Goal: Task Accomplishment & Management: Use online tool/utility

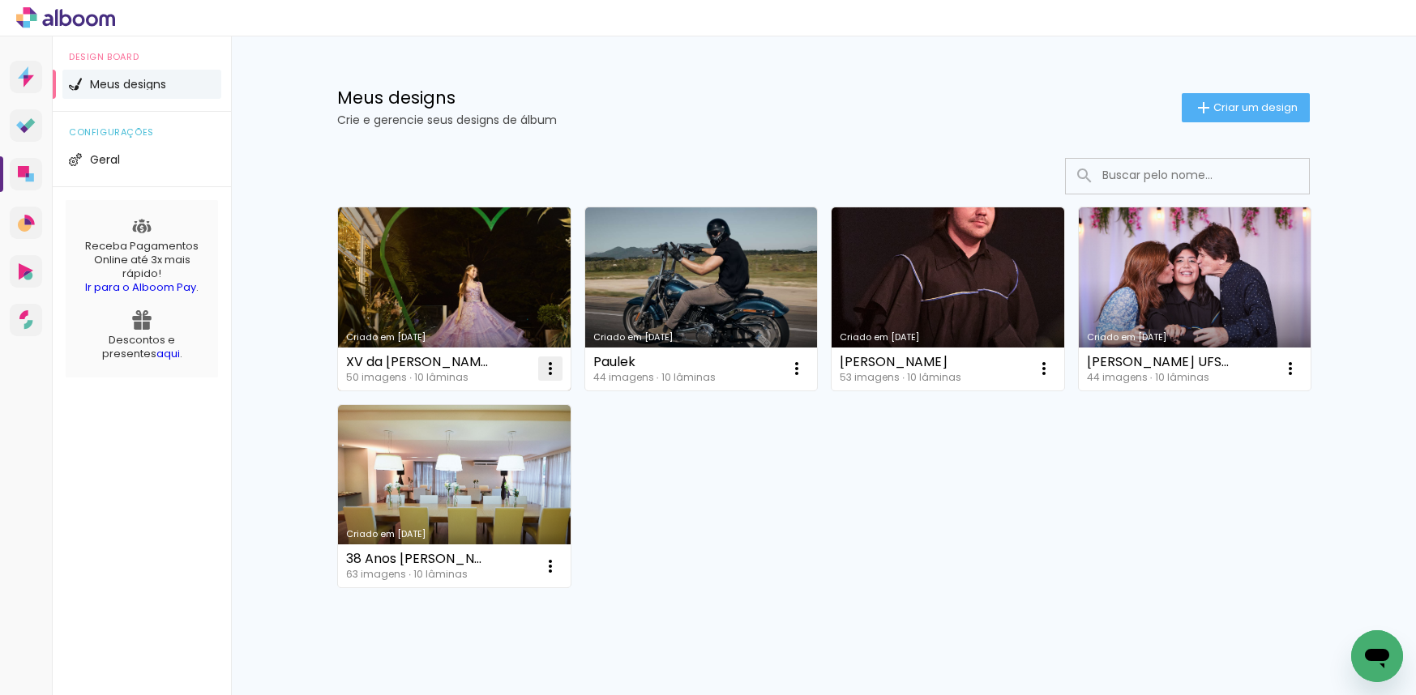
click at [541, 366] on iron-icon at bounding box center [550, 368] width 19 height 19
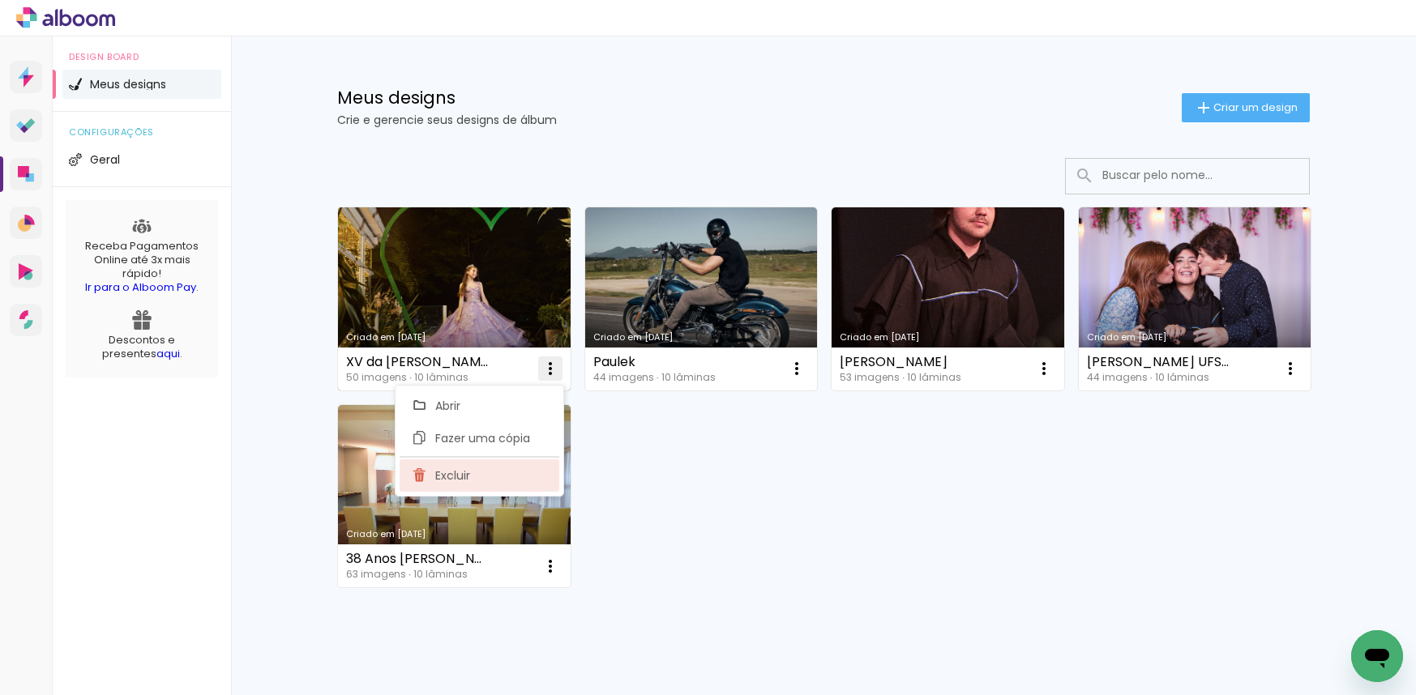
click at [469, 481] on span "Excluir" at bounding box center [452, 475] width 35 height 11
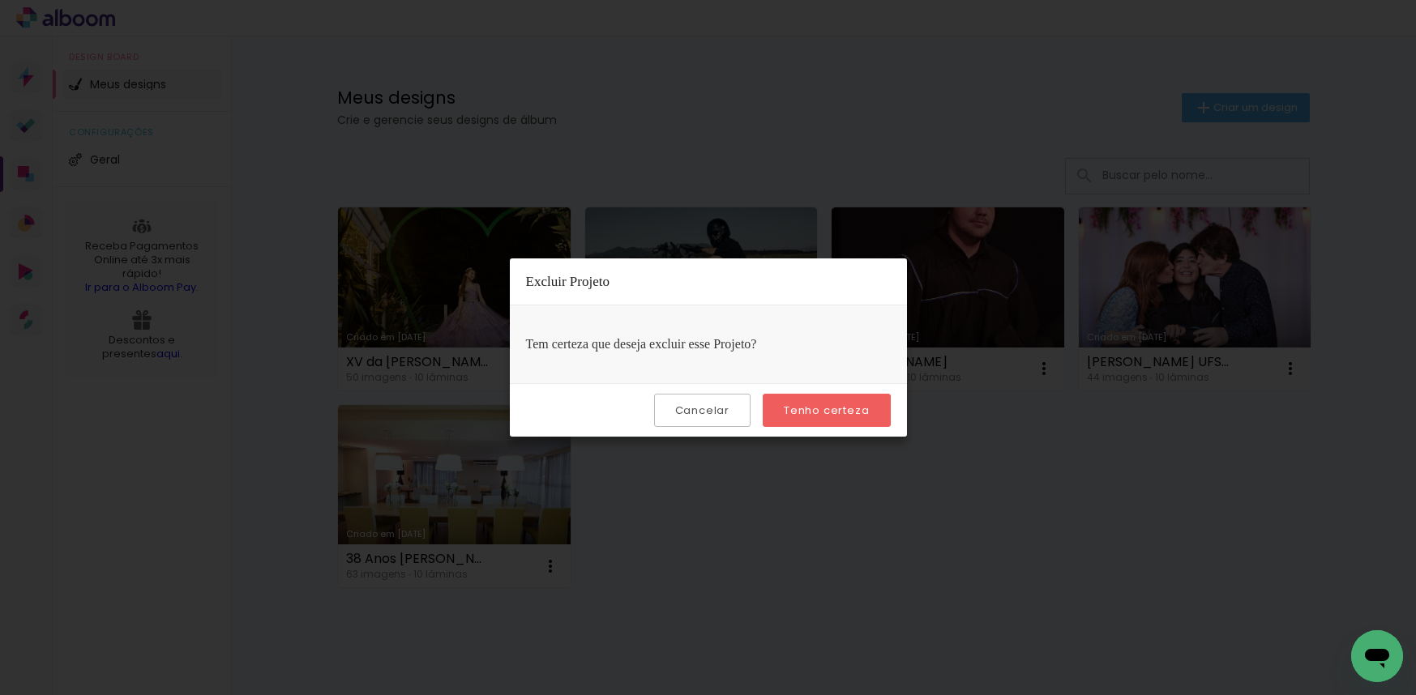
click at [0, 0] on slot "Tenho certeza" at bounding box center [0, 0] width 0 height 0
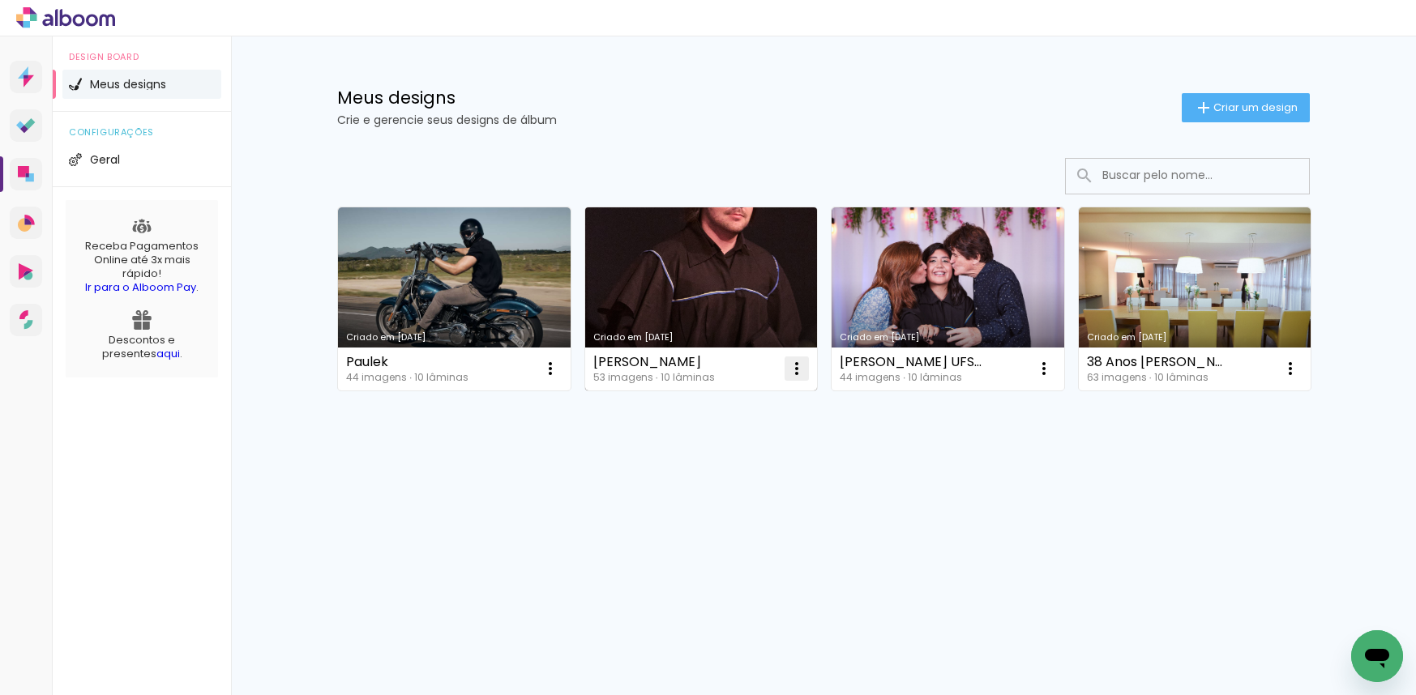
click at [560, 369] on iron-icon at bounding box center [550, 368] width 19 height 19
click at [738, 476] on paper-item "Excluir" at bounding box center [733, 476] width 160 height 32
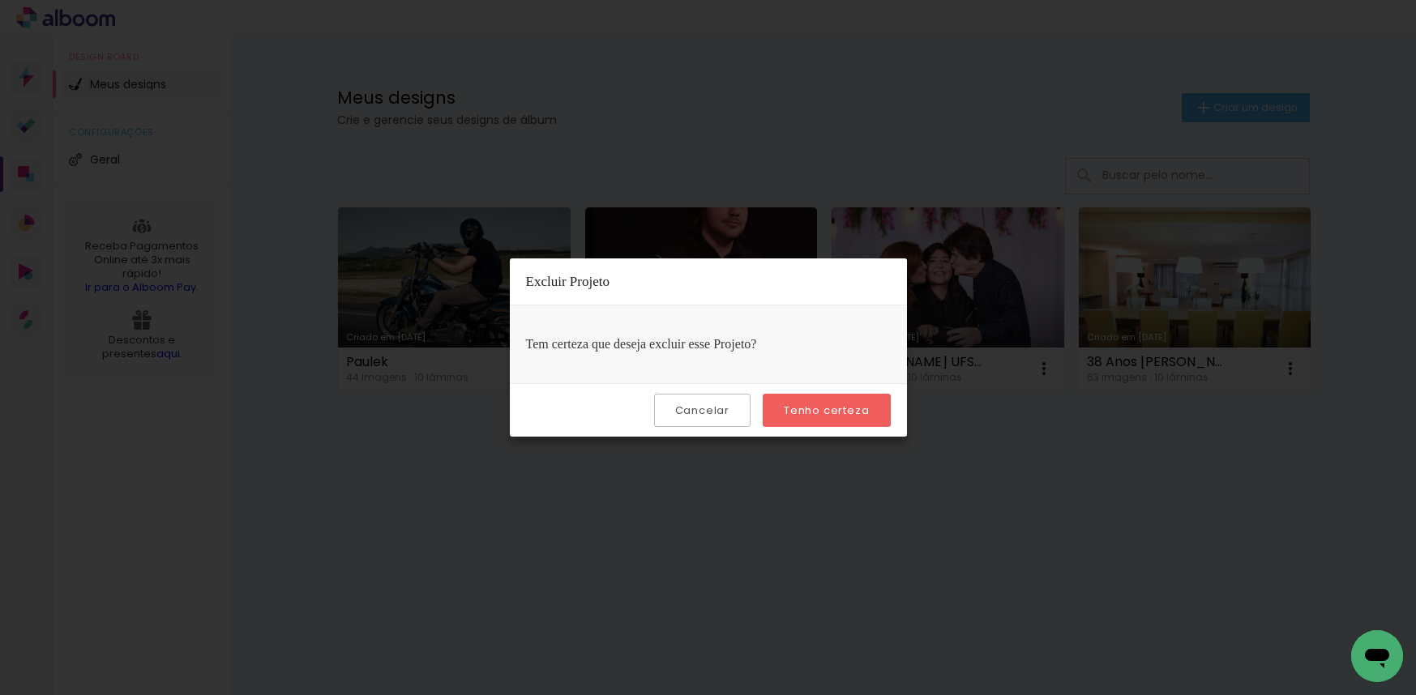
click at [0, 0] on slot "Tenho certeza" at bounding box center [0, 0] width 0 height 0
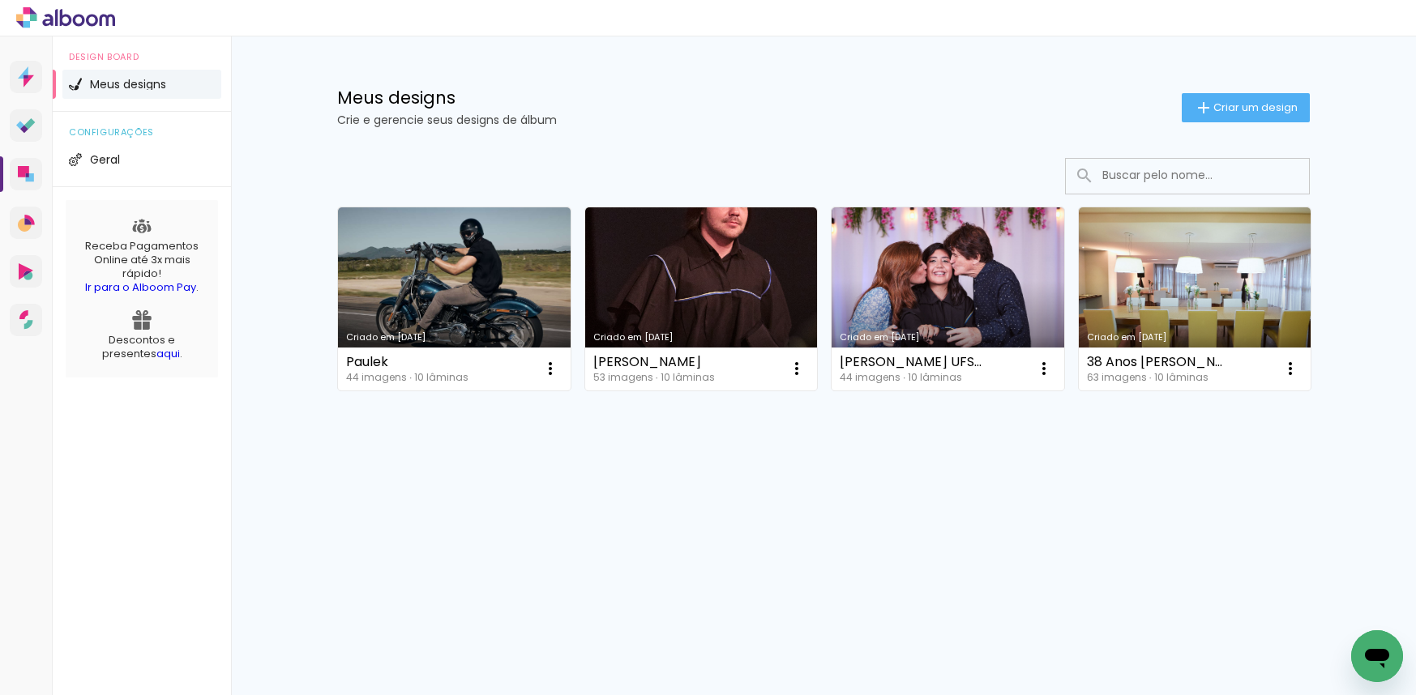
click at [855, 405] on body "link( href="../../bower_components/polymer/polymer.html" rel="import" ) picture…" at bounding box center [708, 347] width 1416 height 695
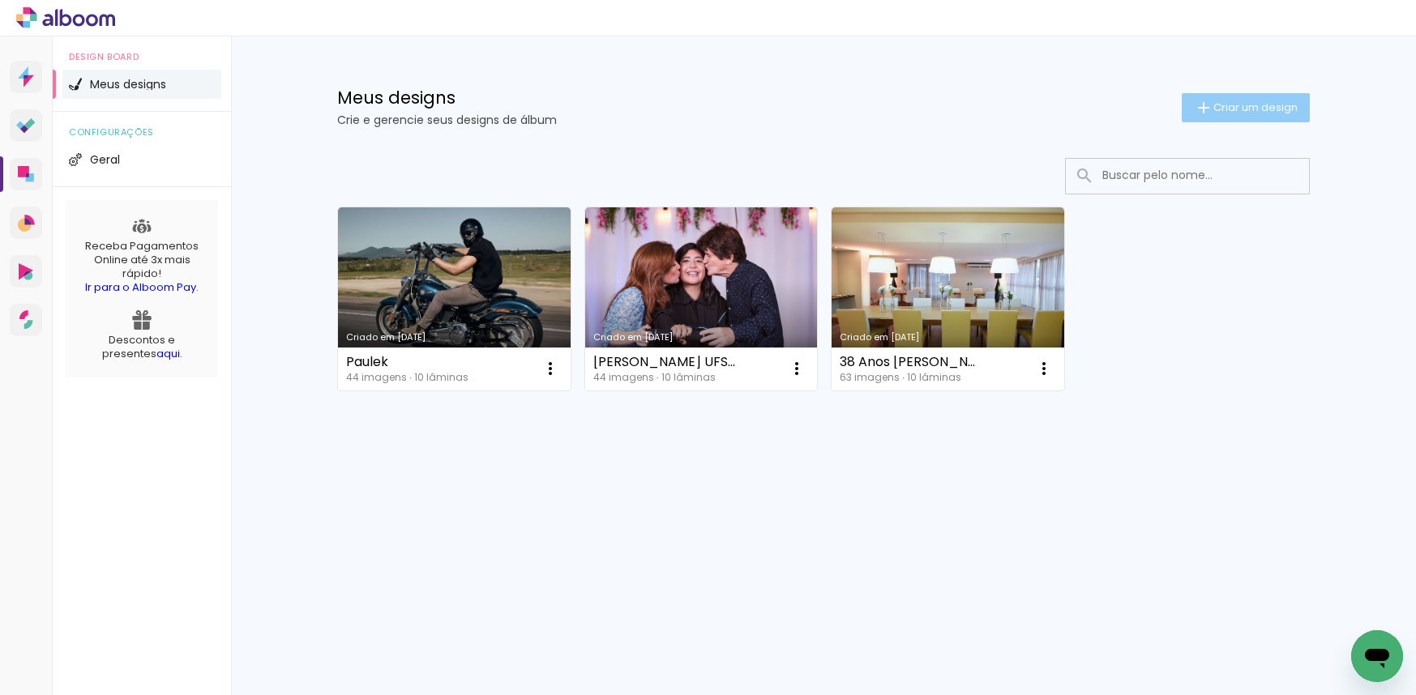
click at [1250, 113] on span "Criar um design" at bounding box center [1255, 107] width 84 height 11
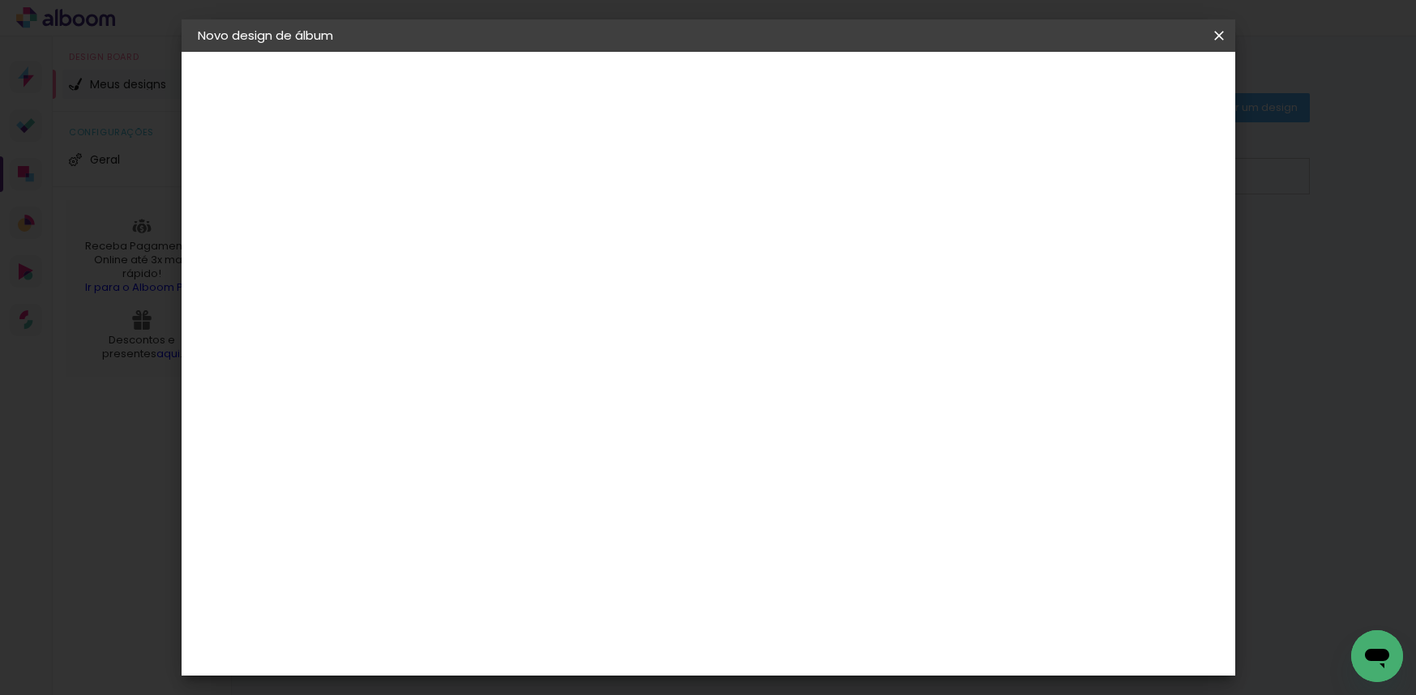
click at [463, 215] on input at bounding box center [463, 217] width 0 height 25
type input "Larissa e Caio"
type paper-input "Larissa e Caio"
click at [629, 83] on paper-button "Avançar" at bounding box center [589, 86] width 79 height 28
click at [0, 0] on slot "Tamanho Livre" at bounding box center [0, 0] width 0 height 0
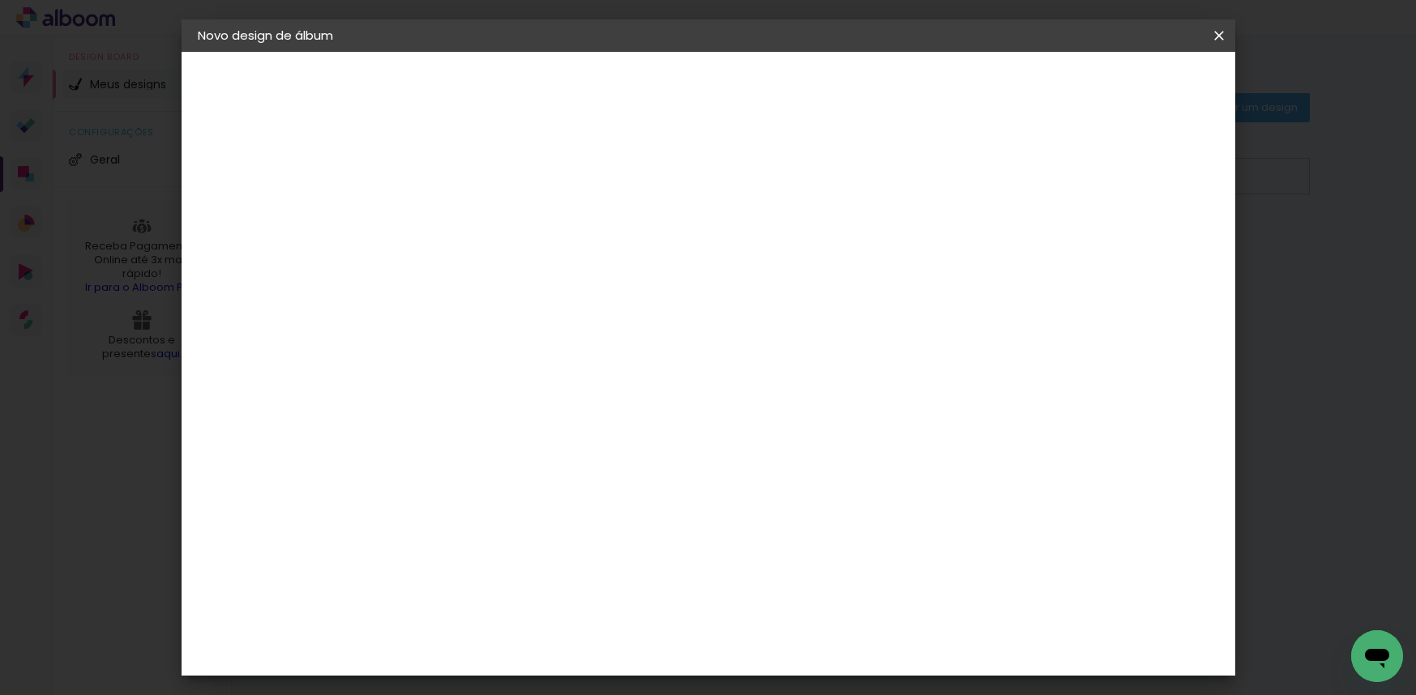
scroll to position [540, 0]
click at [0, 0] on slot "Avançar" at bounding box center [0, 0] width 0 height 0
click at [635, 254] on span "30" at bounding box center [639, 254] width 27 height 24
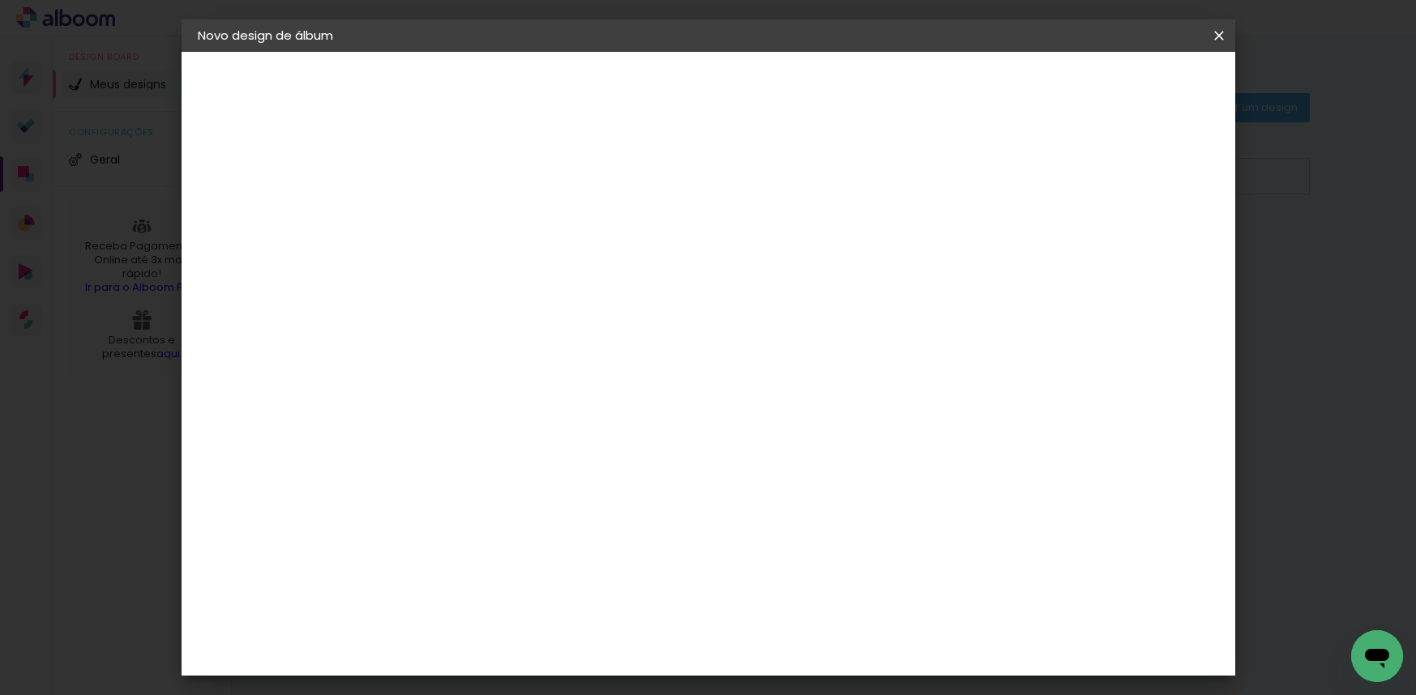
click at [415, 306] on input "30" at bounding box center [412, 307] width 42 height 24
type input "25"
type paper-input "25"
click at [823, 634] on div "cm" at bounding box center [828, 623] width 19 height 24
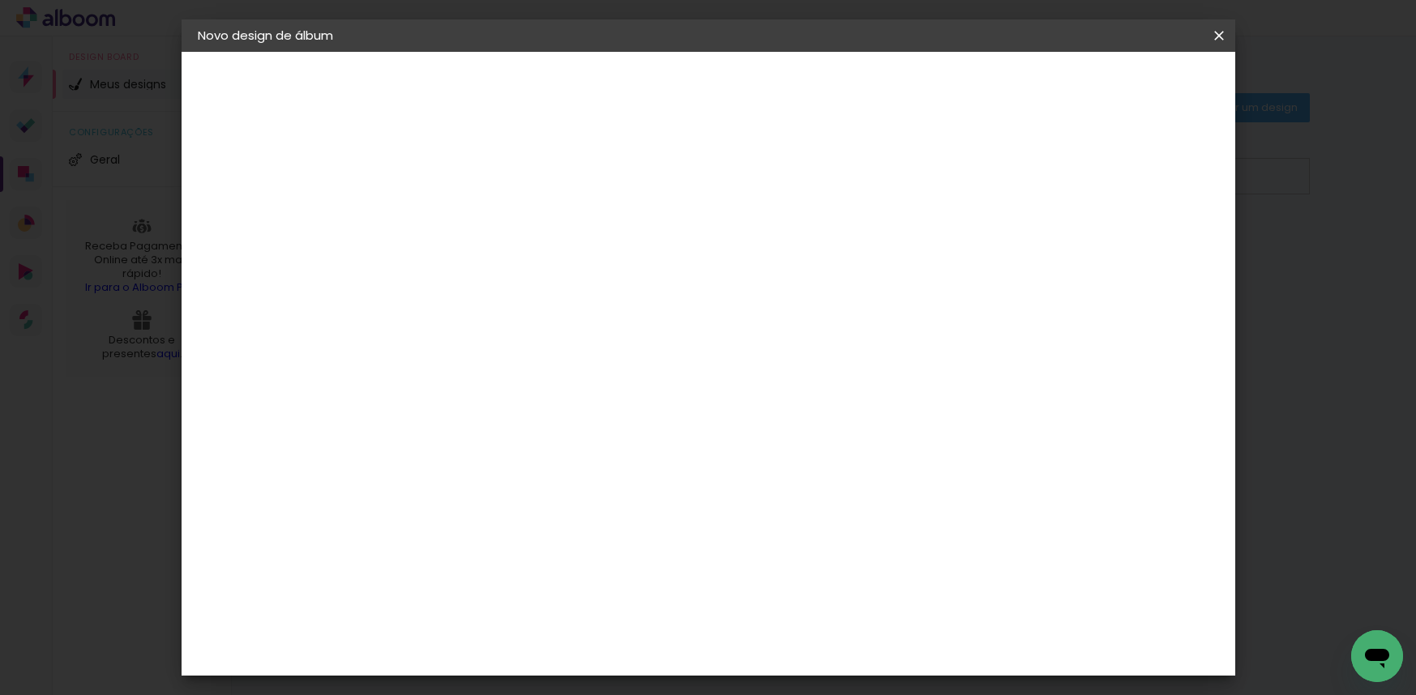
click at [806, 627] on input "60" at bounding box center [798, 623] width 42 height 24
type input "50"
type paper-input "50"
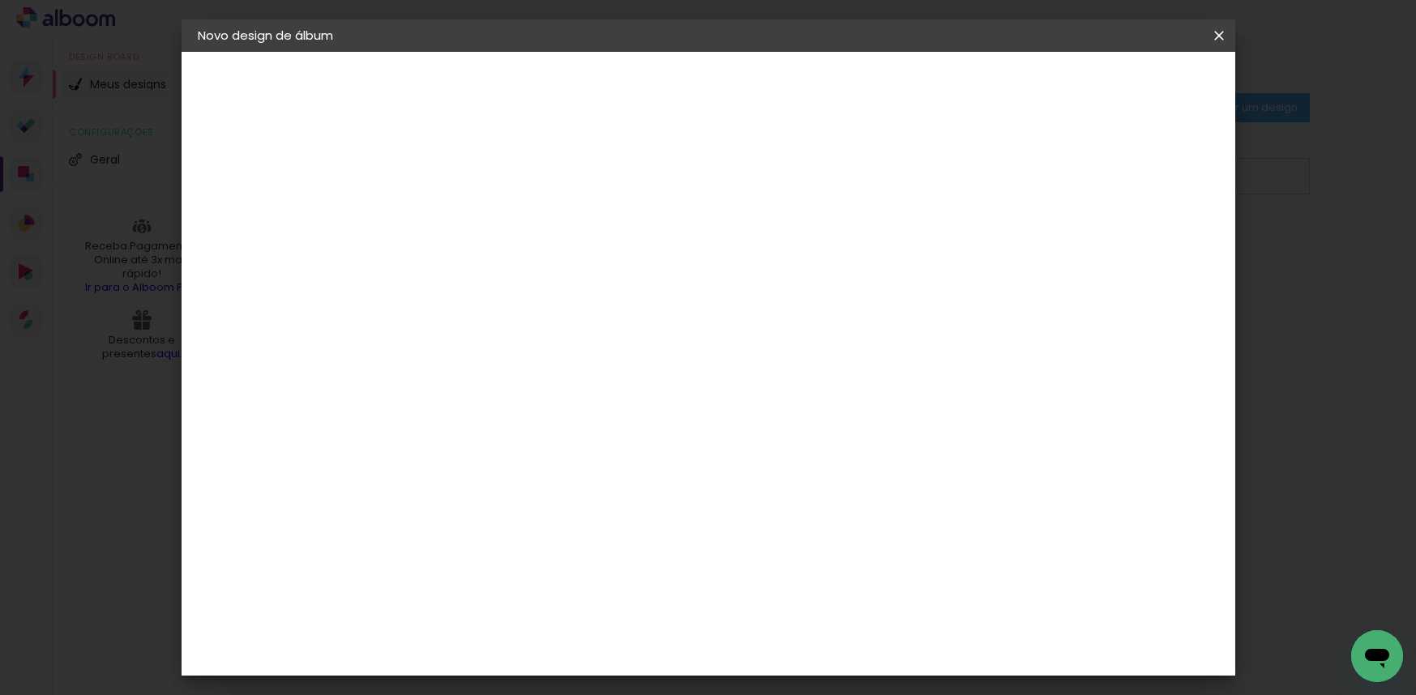
click at [1038, 175] on div at bounding box center [1030, 177] width 15 height 15
type paper-checkbox "on"
click at [1118, 80] on span "Iniciar design" at bounding box center [1081, 85] width 74 height 11
click at [1118, 82] on span "Iniciar design" at bounding box center [1081, 85] width 74 height 11
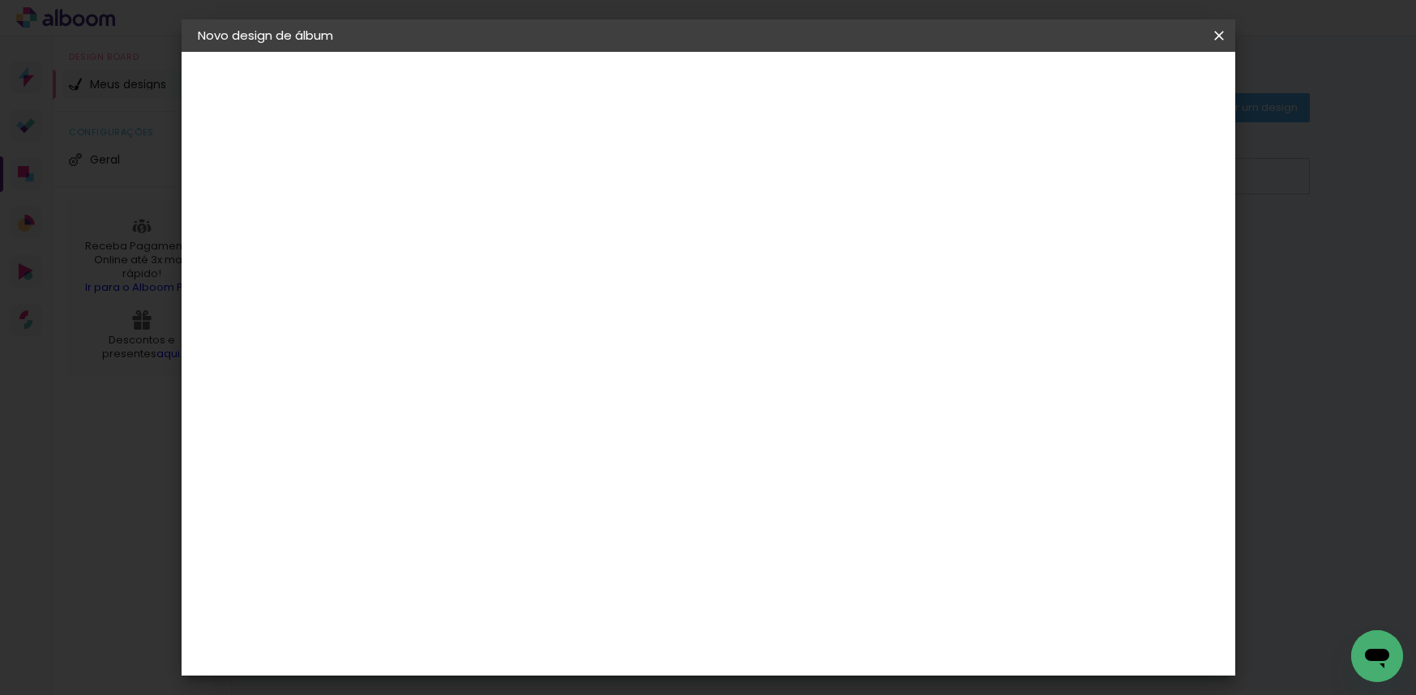
click at [1118, 82] on span "Iniciar design" at bounding box center [1081, 85] width 74 height 11
